Goal: Task Accomplishment & Management: Use online tool/utility

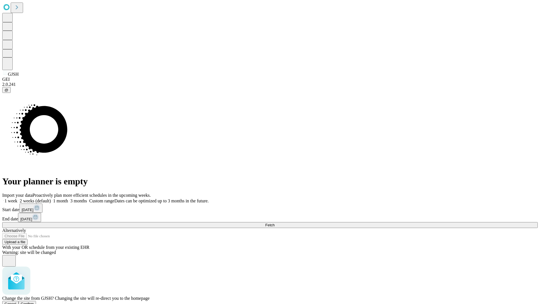
click at [34, 302] on span "Confirm" at bounding box center [27, 304] width 13 height 4
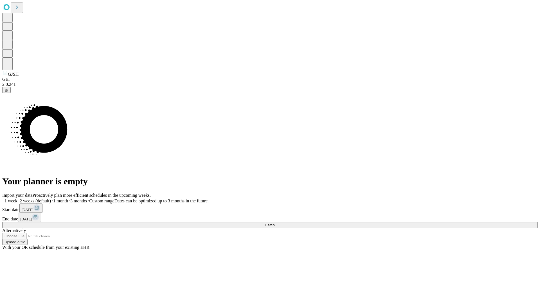
click at [51, 198] on label "2 weeks (default)" at bounding box center [33, 200] width 33 height 5
click at [275, 223] on span "Fetch" at bounding box center [269, 225] width 9 height 4
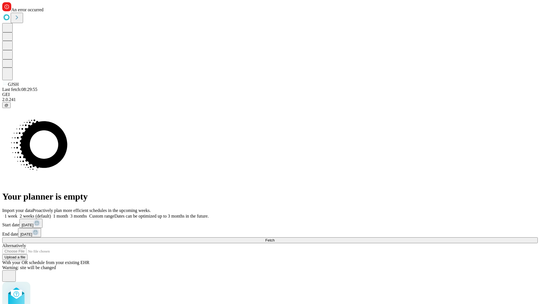
click at [51, 214] on label "2 weeks (default)" at bounding box center [33, 216] width 33 height 5
click at [275, 238] on span "Fetch" at bounding box center [269, 240] width 9 height 4
click at [51, 214] on label "2 weeks (default)" at bounding box center [33, 216] width 33 height 5
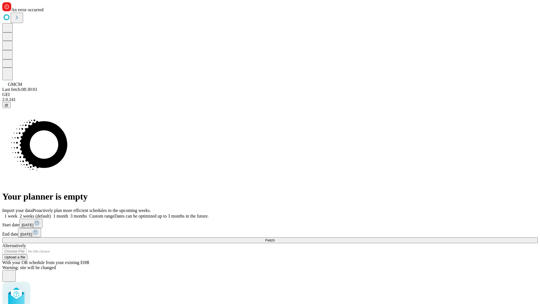
click at [275, 238] on span "Fetch" at bounding box center [269, 240] width 9 height 4
click at [51, 214] on label "2 weeks (default)" at bounding box center [33, 216] width 33 height 5
click at [275, 238] on span "Fetch" at bounding box center [269, 240] width 9 height 4
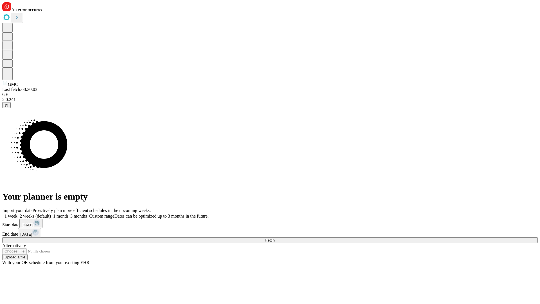
click at [51, 214] on label "2 weeks (default)" at bounding box center [33, 216] width 33 height 5
click at [275, 238] on span "Fetch" at bounding box center [269, 240] width 9 height 4
click at [51, 214] on label "2 weeks (default)" at bounding box center [33, 216] width 33 height 5
click at [275, 238] on span "Fetch" at bounding box center [269, 240] width 9 height 4
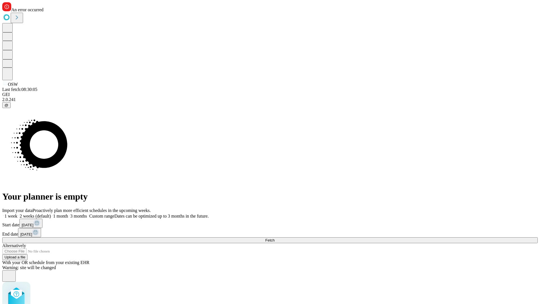
click at [51, 214] on label "2 weeks (default)" at bounding box center [33, 216] width 33 height 5
click at [275, 238] on span "Fetch" at bounding box center [269, 240] width 9 height 4
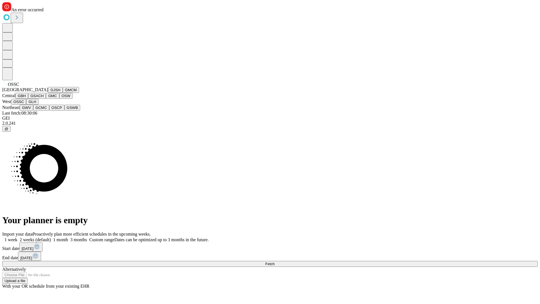
click at [38, 105] on button "GLH" at bounding box center [32, 102] width 12 height 6
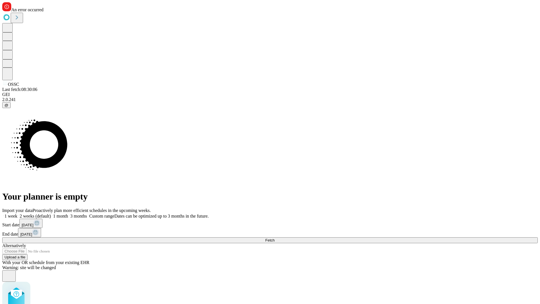
click at [51, 214] on label "2 weeks (default)" at bounding box center [33, 216] width 33 height 5
click at [275, 238] on span "Fetch" at bounding box center [269, 240] width 9 height 4
click at [51, 214] on label "2 weeks (default)" at bounding box center [33, 216] width 33 height 5
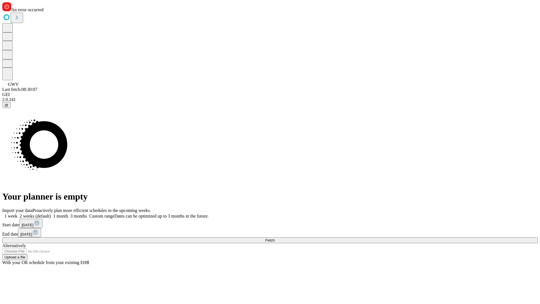
click at [275, 238] on span "Fetch" at bounding box center [269, 240] width 9 height 4
click at [51, 214] on label "2 weeks (default)" at bounding box center [33, 216] width 33 height 5
click at [275, 238] on span "Fetch" at bounding box center [269, 240] width 9 height 4
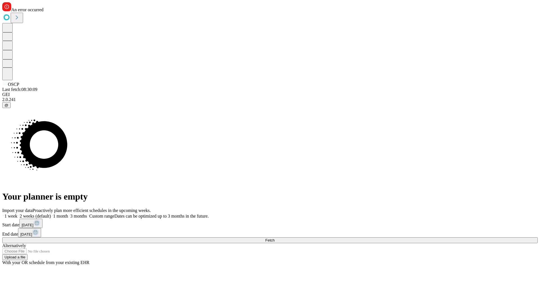
click at [51, 214] on label "2 weeks (default)" at bounding box center [33, 216] width 33 height 5
click at [275, 238] on span "Fetch" at bounding box center [269, 240] width 9 height 4
click at [51, 214] on label "2 weeks (default)" at bounding box center [33, 216] width 33 height 5
click at [275, 238] on span "Fetch" at bounding box center [269, 240] width 9 height 4
